Goal: Task Accomplishment & Management: Manage account settings

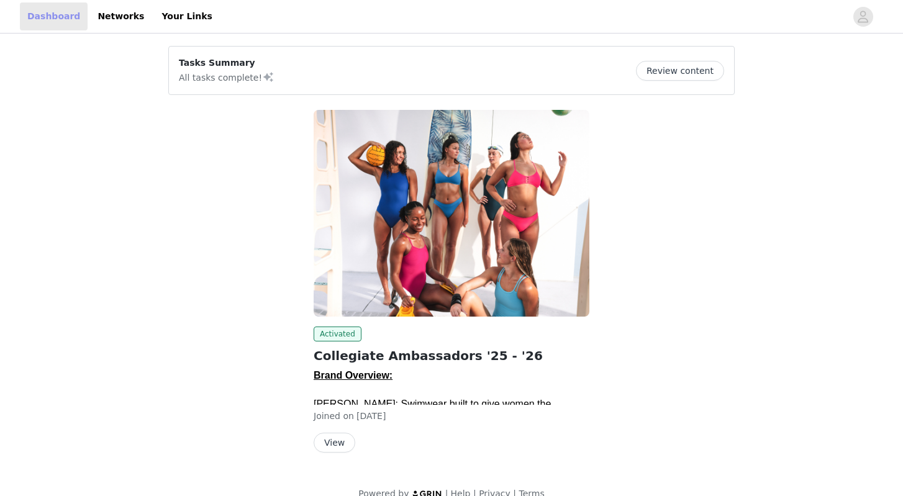
click at [65, 20] on link "Dashboard" at bounding box center [54, 16] width 68 height 28
click at [243, 75] on p "All tasks complete!" at bounding box center [227, 77] width 96 height 15
click at [683, 65] on button "Review content" at bounding box center [680, 71] width 88 height 20
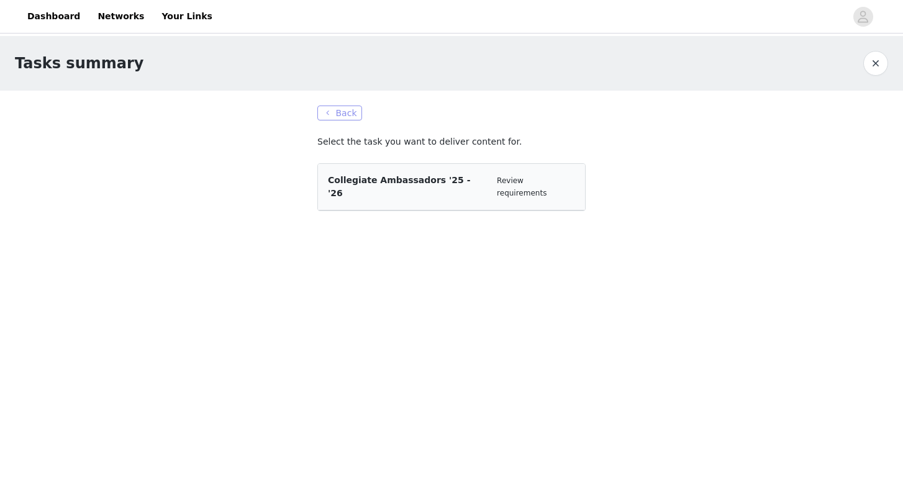
click at [344, 109] on button "Back" at bounding box center [339, 113] width 45 height 15
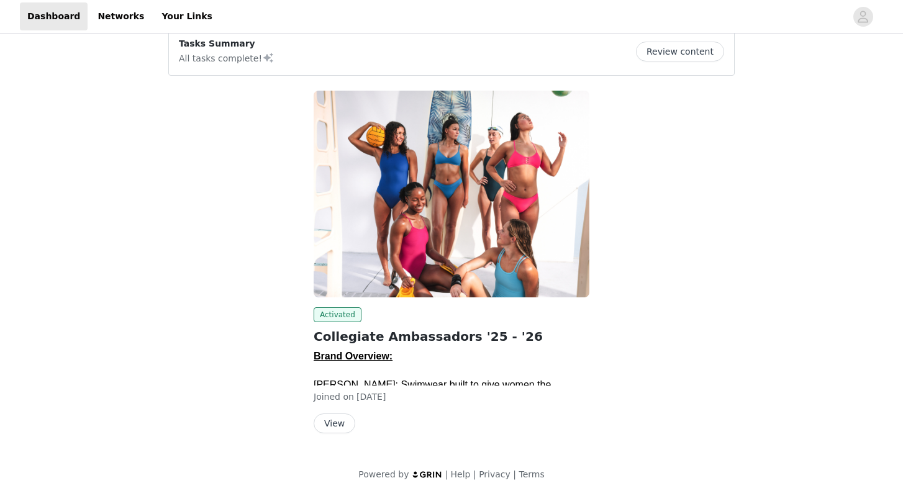
scroll to position [19, 0]
click at [331, 414] on button "View" at bounding box center [335, 424] width 42 height 20
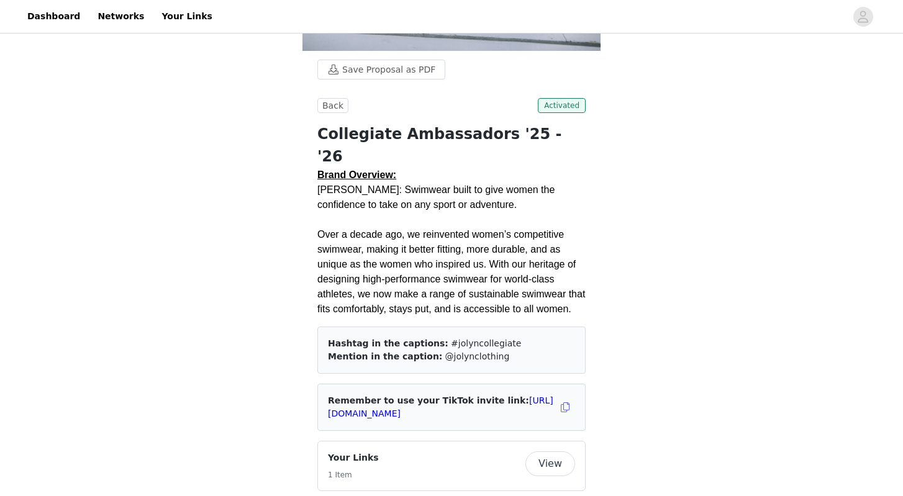
scroll to position [427, 0]
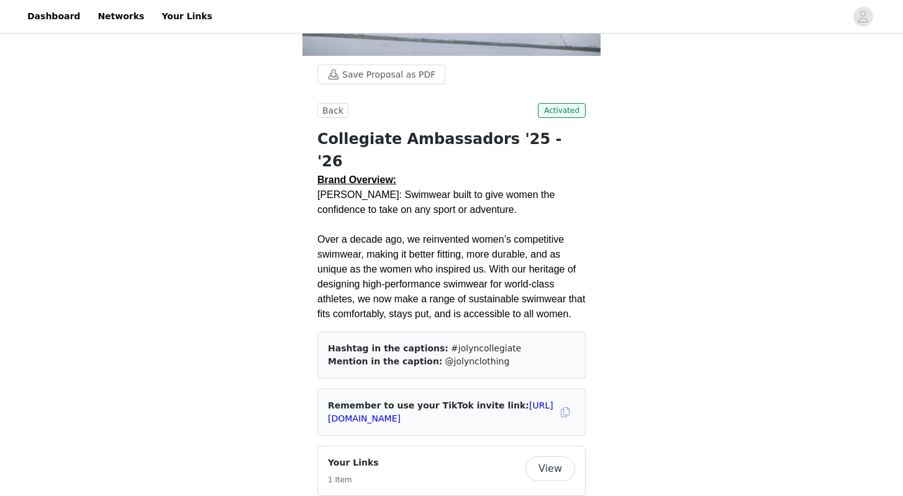
click at [563, 403] on button "button" at bounding box center [565, 413] width 20 height 20
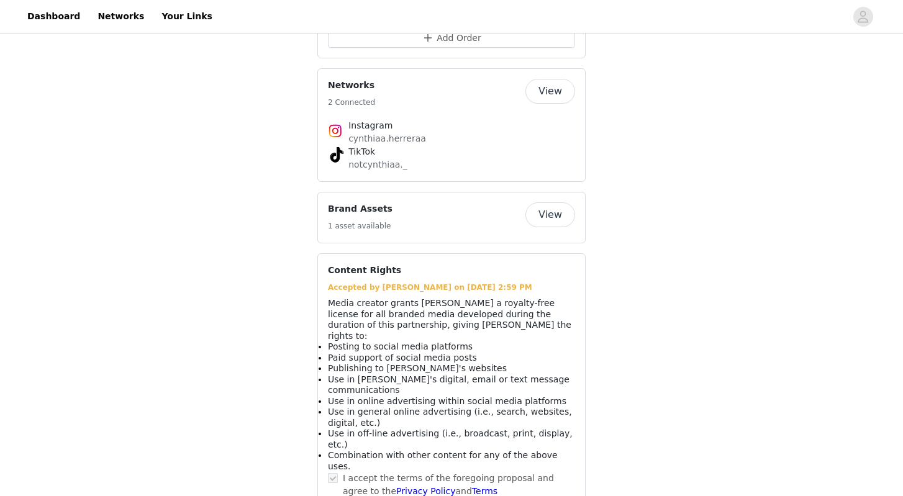
scroll to position [1240, 0]
click at [396, 487] on link "Privacy Policy" at bounding box center [425, 492] width 59 height 10
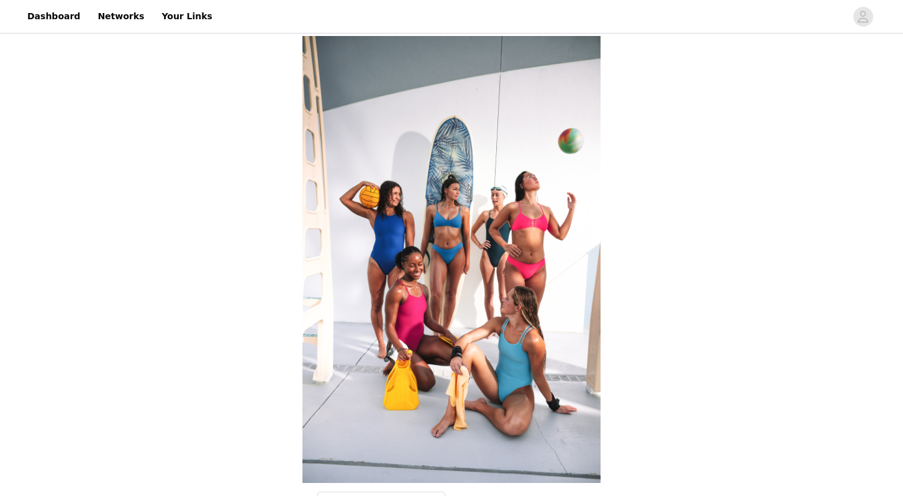
scroll to position [0, 0]
click at [117, 15] on link "Networks" at bounding box center [121, 16] width 62 height 28
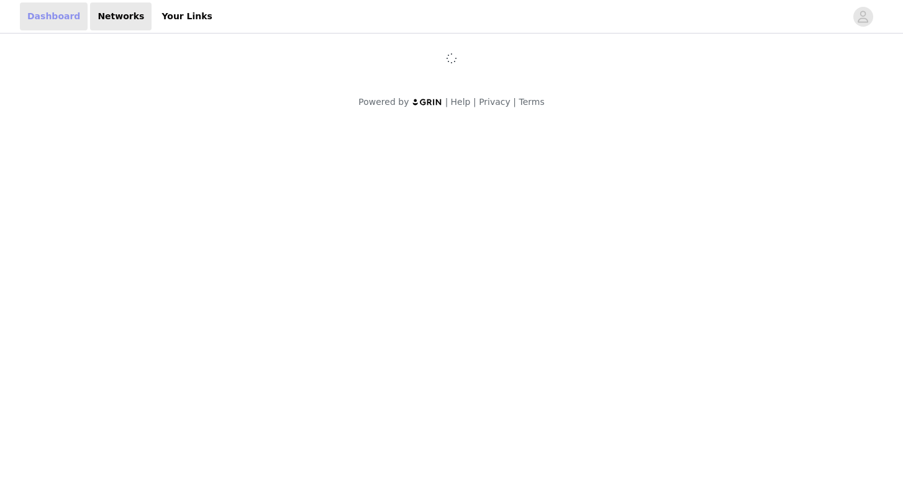
click at [61, 19] on link "Dashboard" at bounding box center [54, 16] width 68 height 28
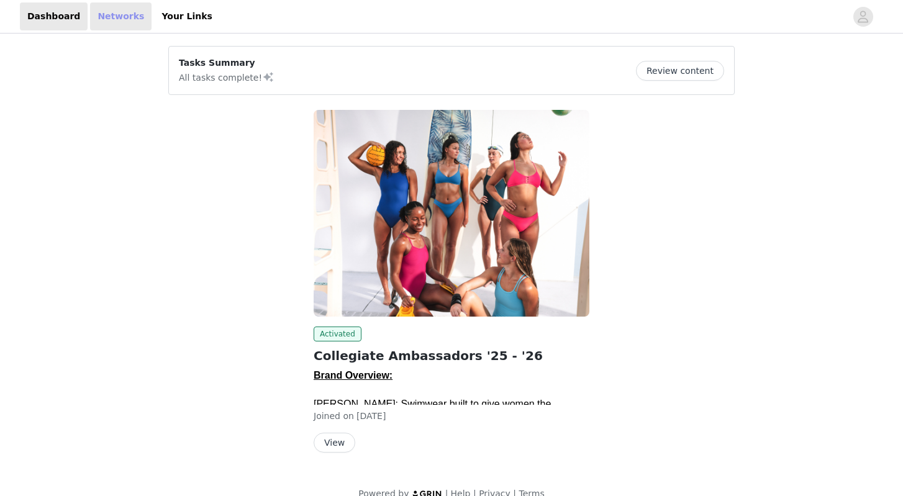
click at [122, 16] on link "Networks" at bounding box center [121, 16] width 62 height 28
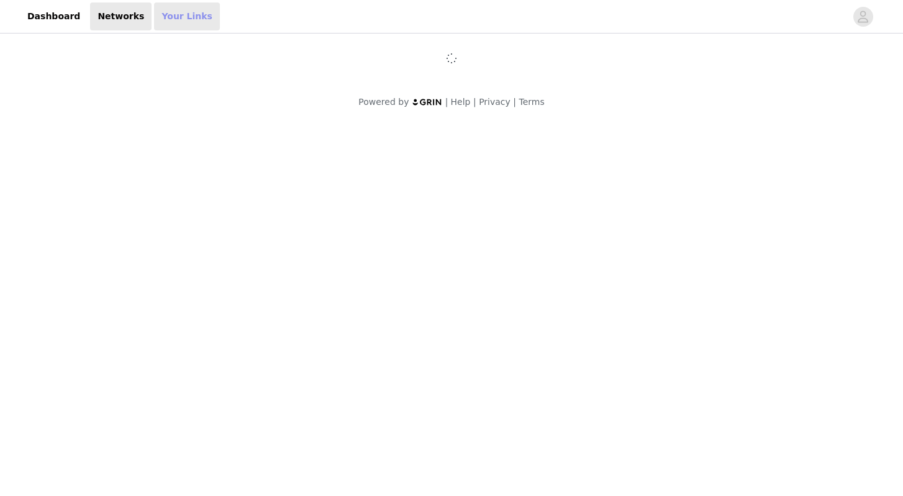
click at [185, 13] on link "Your Links" at bounding box center [187, 16] width 66 height 28
select select "12"
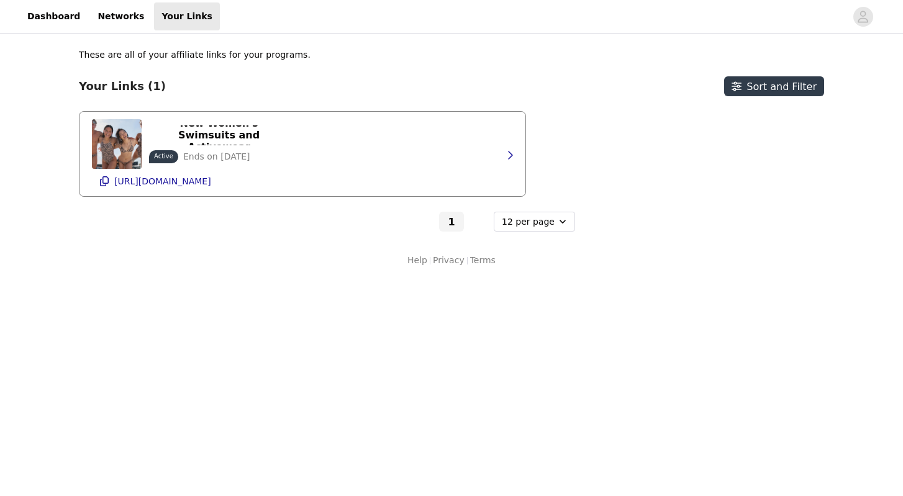
click at [488, 145] on div "New Women's Swimsuits and Activewear Active Ends on [DATE] [URL][DOMAIN_NAME]" at bounding box center [302, 154] width 421 height 84
click at [510, 155] on icon "button" at bounding box center [510, 155] width 10 height 10
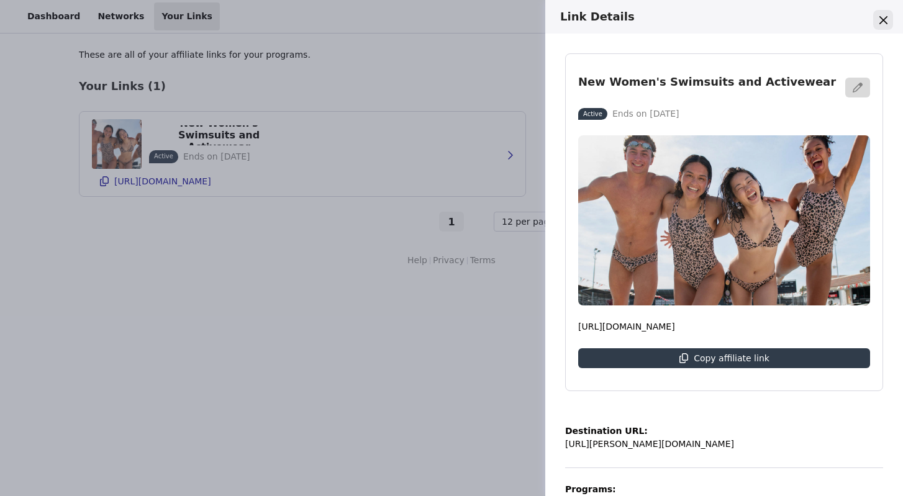
click at [880, 20] on icon "Close" at bounding box center [884, 20] width 8 height 8
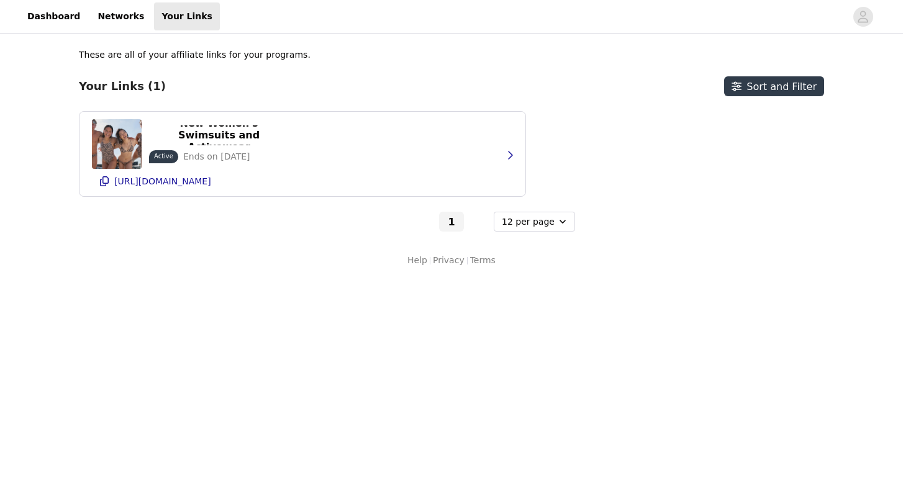
click at [321, 0] on header "Dashboard Networks Your Links" at bounding box center [451, 17] width 903 height 34
click at [211, 180] on p "[URL][DOMAIN_NAME]" at bounding box center [162, 181] width 97 height 10
click at [195, 136] on p "New Women's Swimsuits and Activewear" at bounding box center [219, 134] width 125 height 35
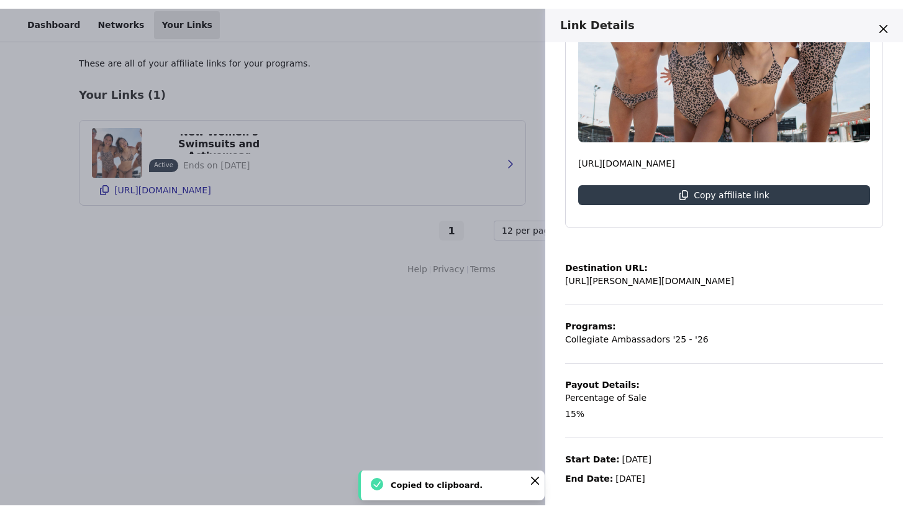
scroll to position [171, 0]
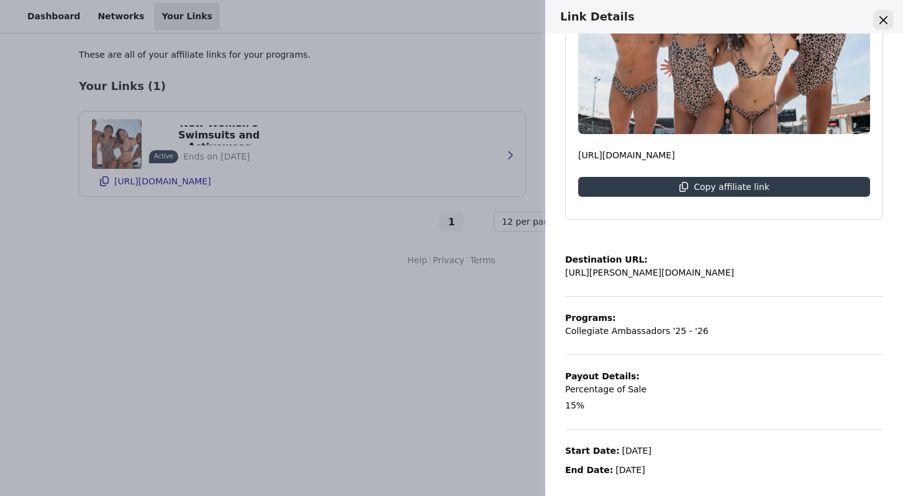
click at [888, 17] on button "Close" at bounding box center [884, 20] width 20 height 20
